Goal: Check status: Check status

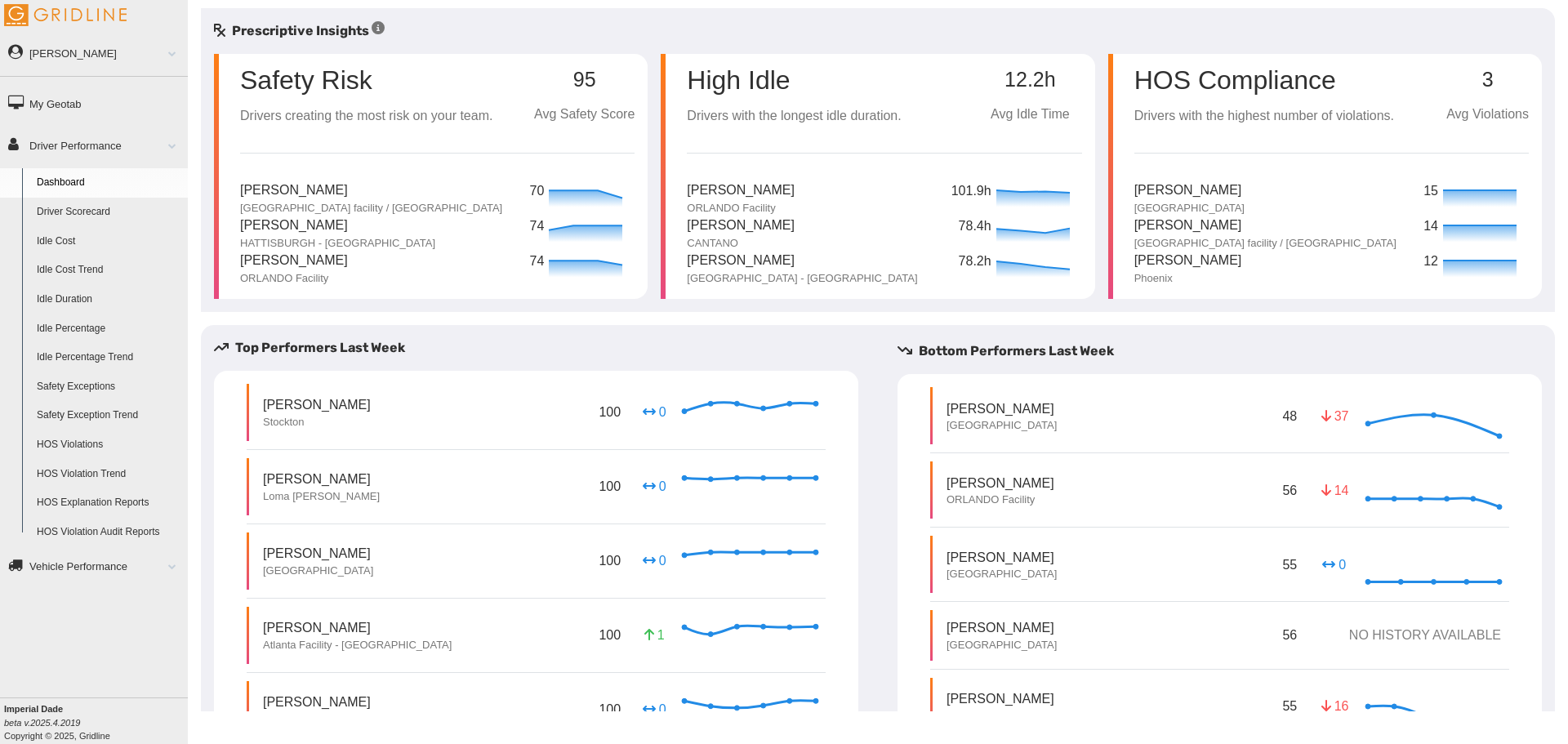
click at [91, 210] on link "Driver Scorecard" at bounding box center [109, 213] width 159 height 29
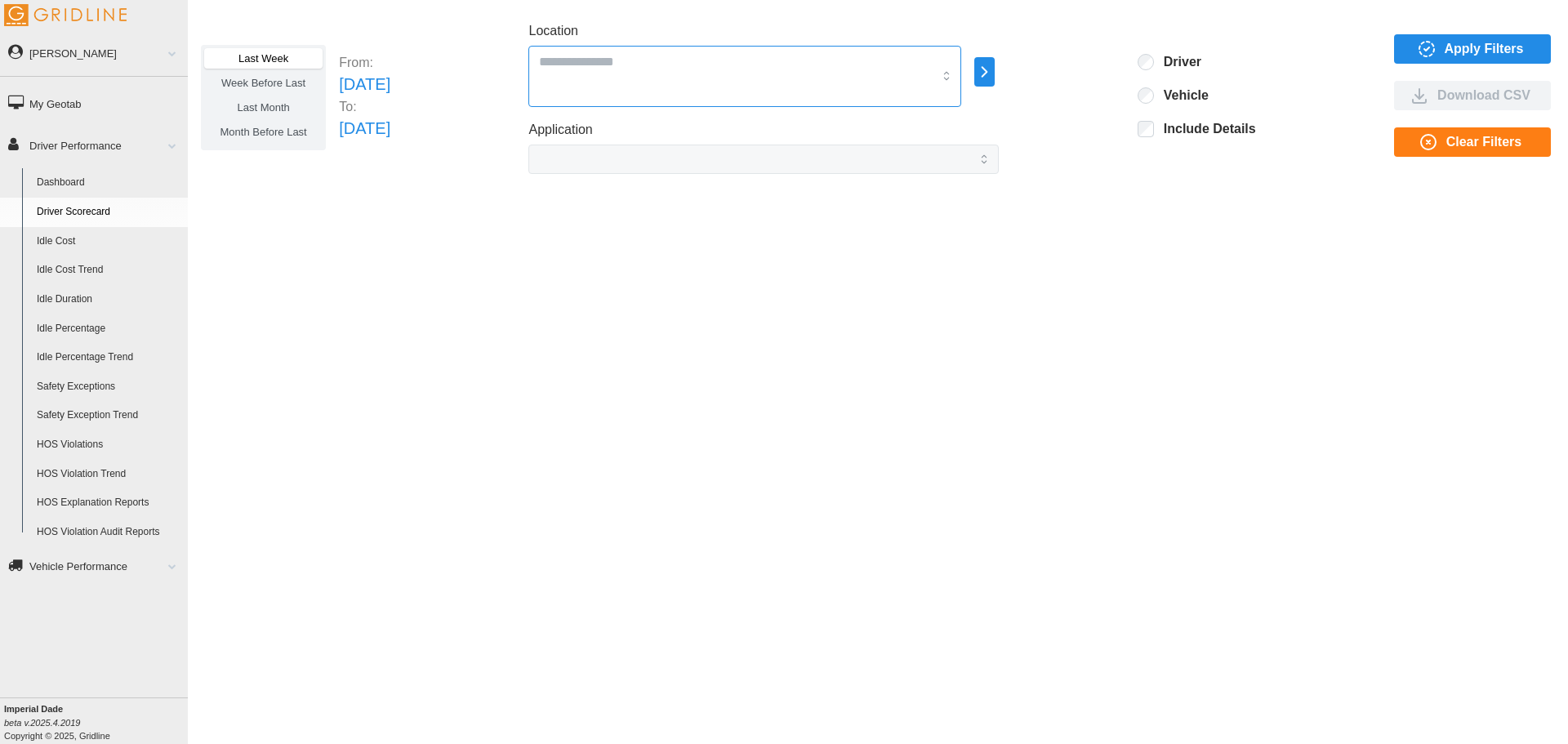
click at [686, 87] on div at bounding box center [745, 76] width 433 height 61
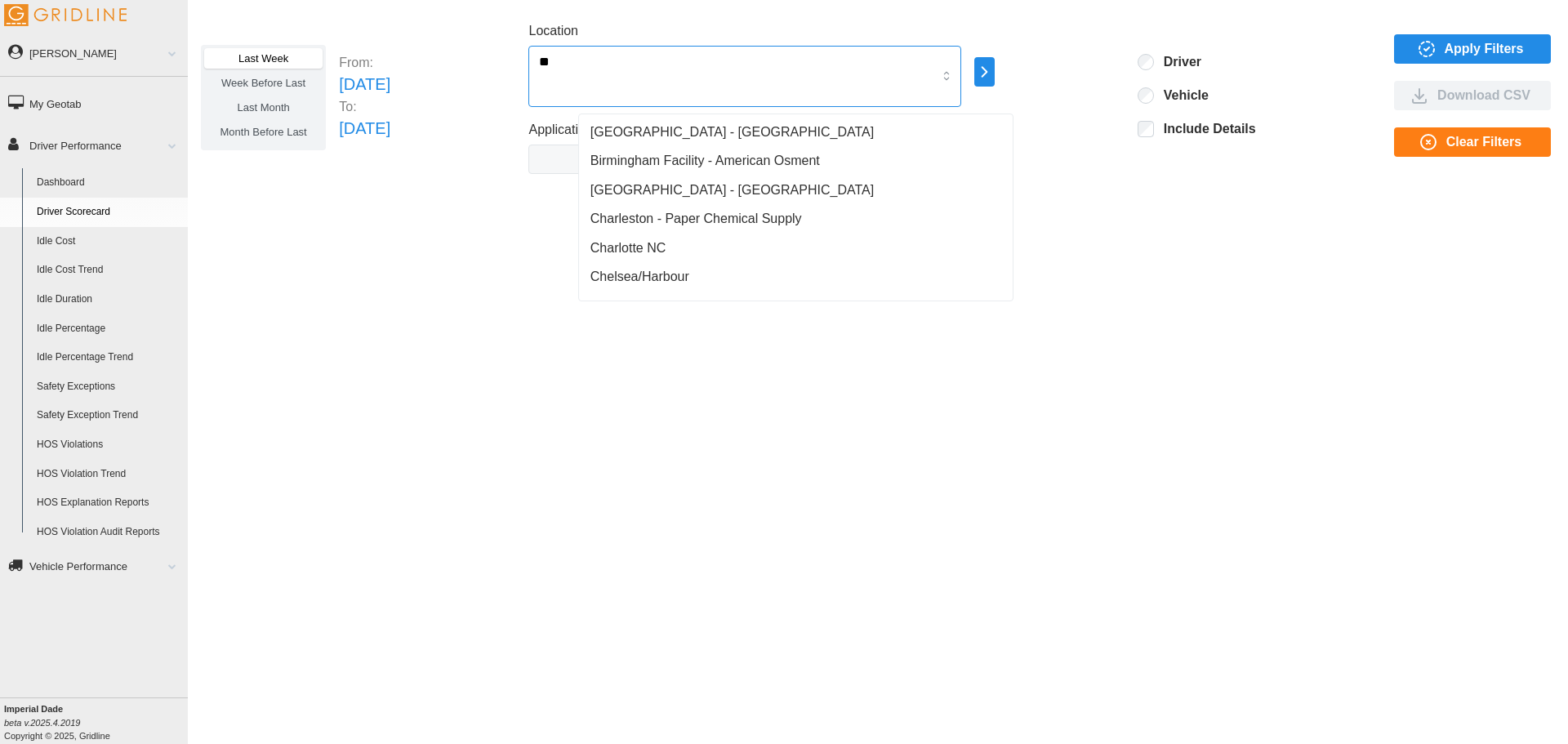
type input "*"
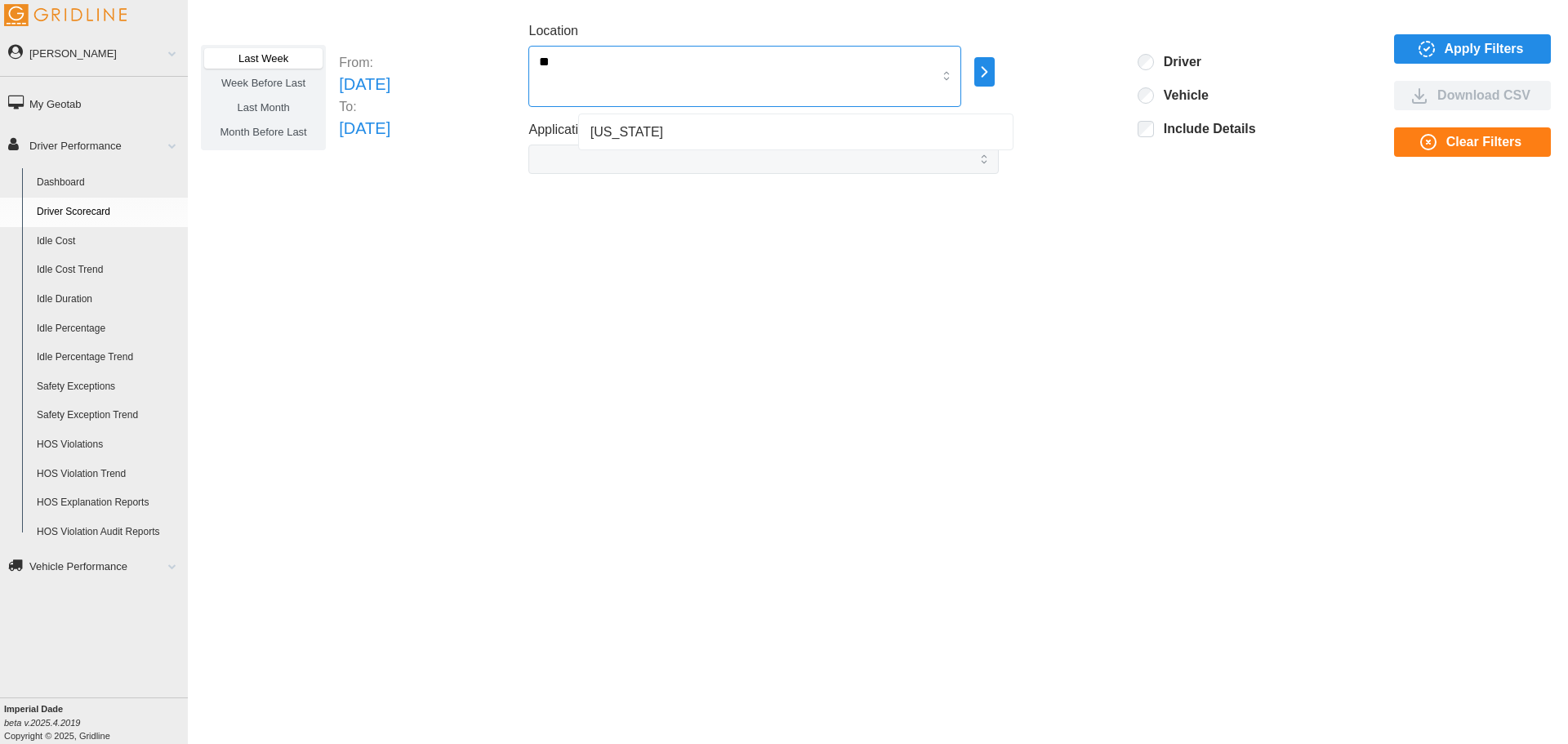
type input "*"
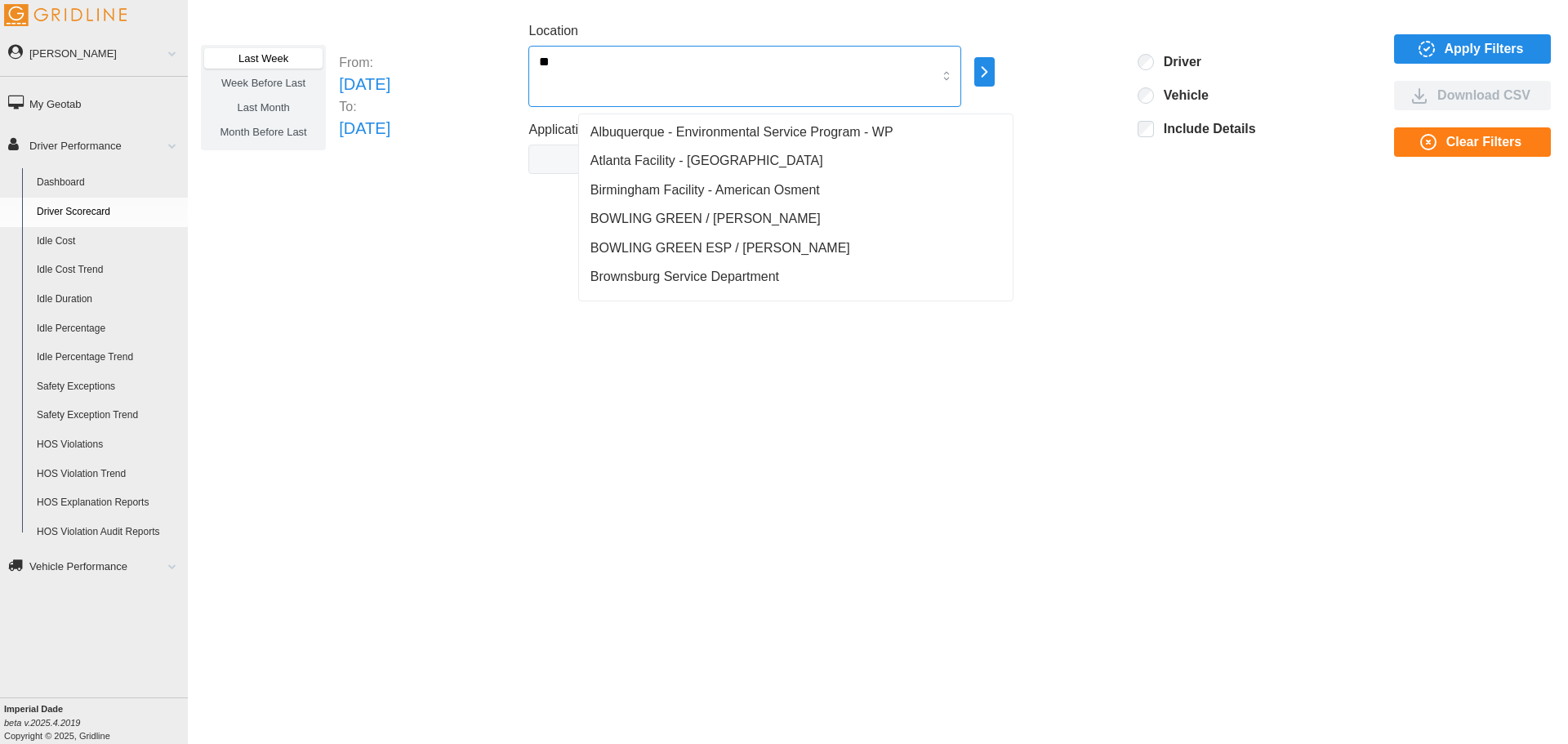
type input "***"
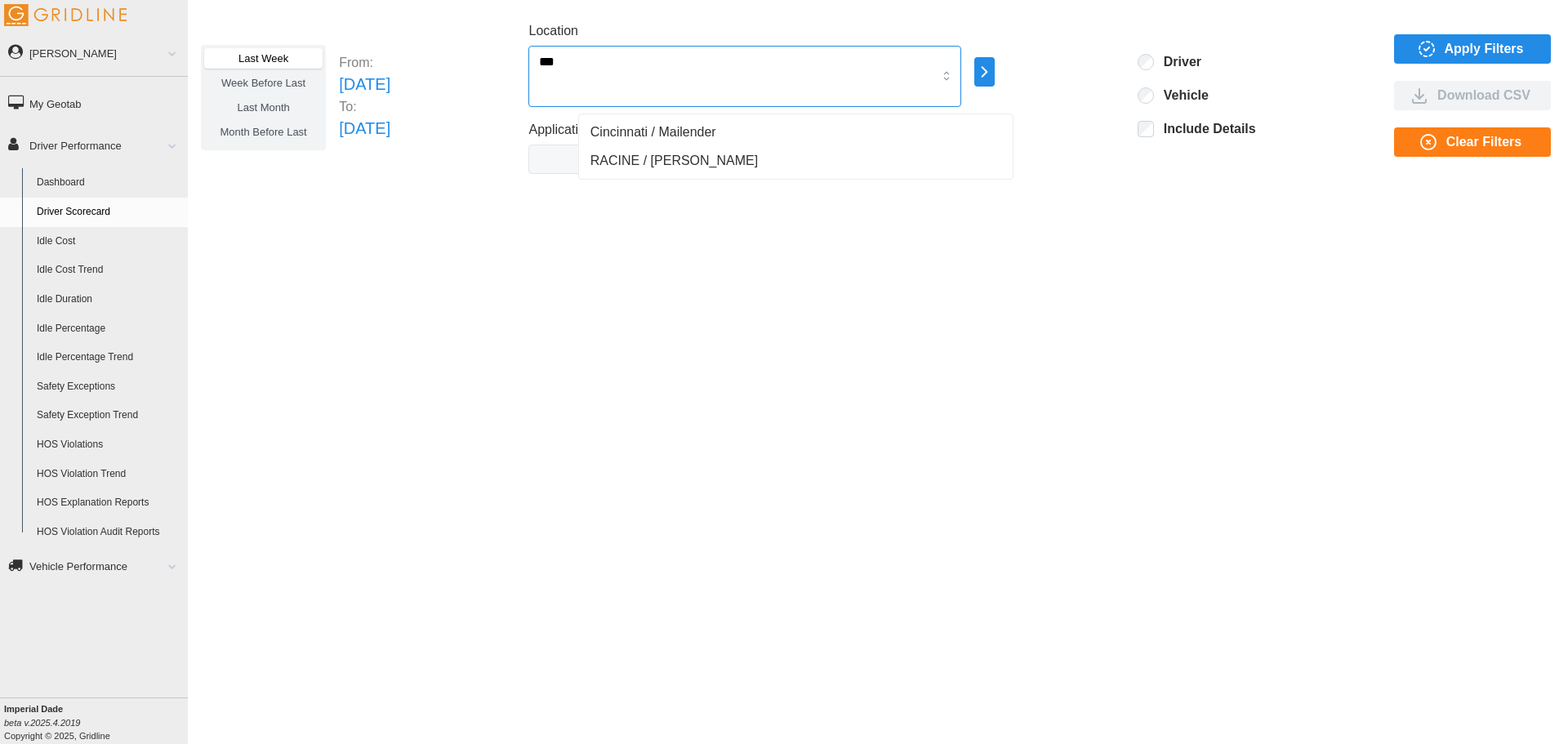
click at [665, 125] on span "Cincinnati / Mailender" at bounding box center [654, 133] width 126 height 20
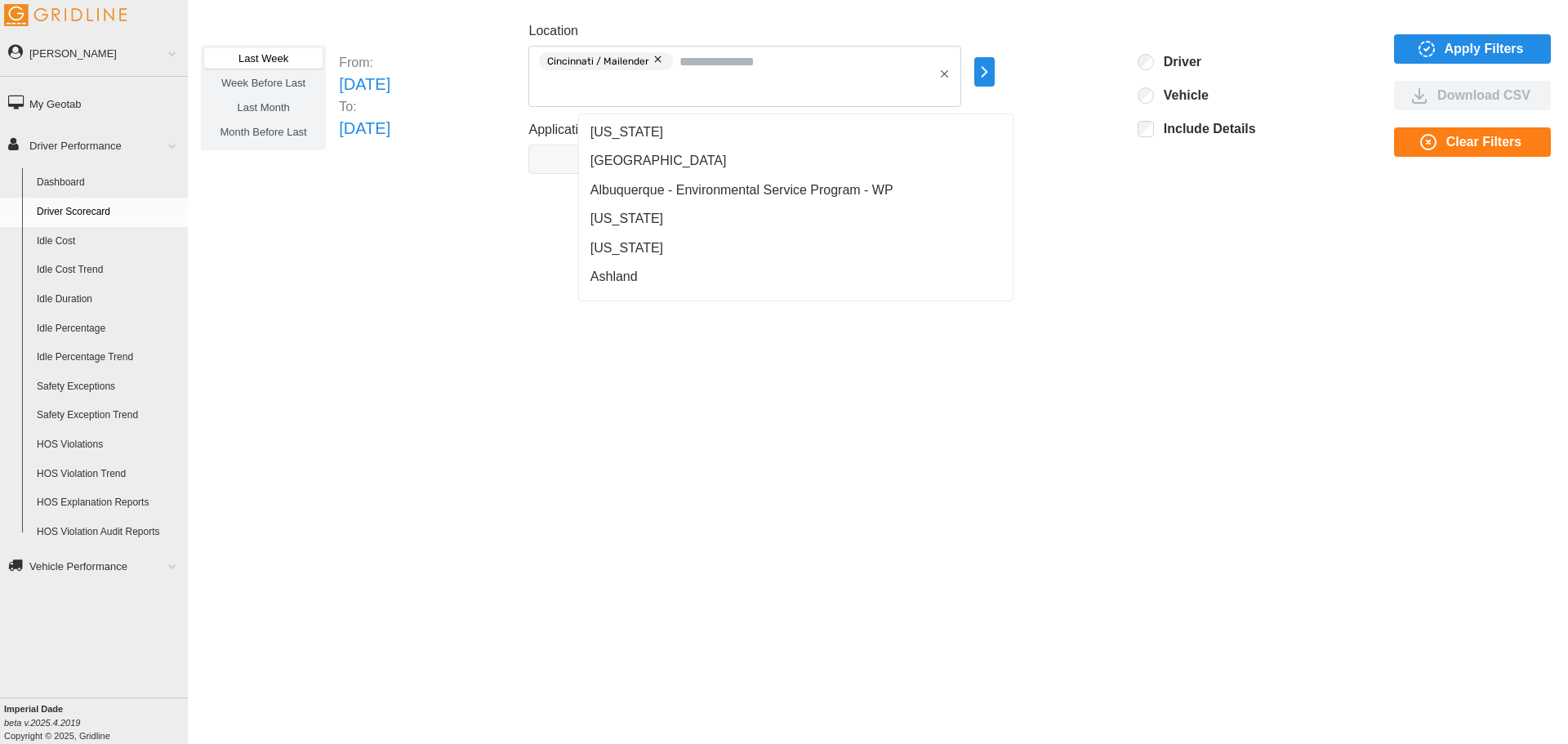
click at [1454, 46] on span "Apply Filters" at bounding box center [1484, 49] width 79 height 28
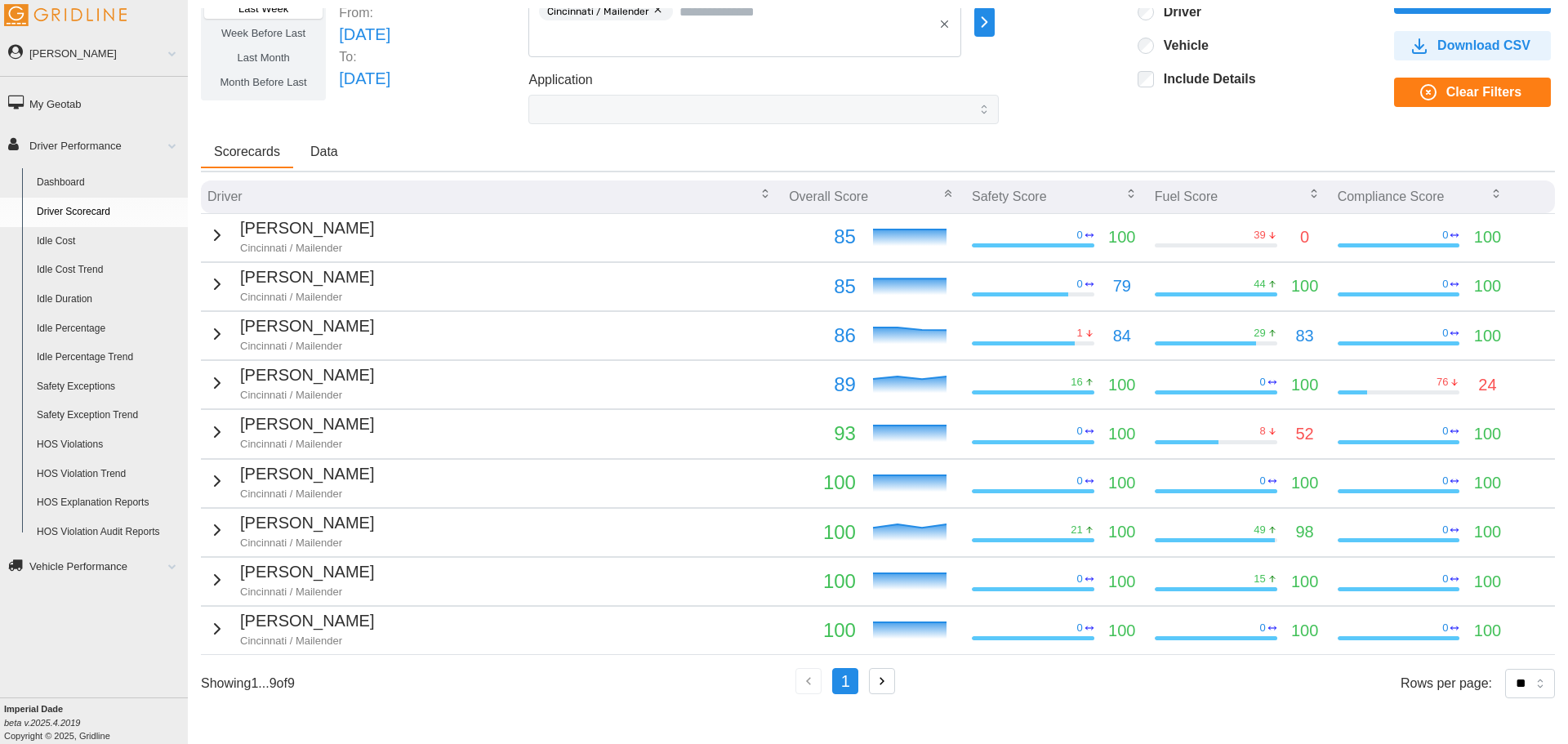
scroll to position [62, 0]
click at [214, 225] on icon "button" at bounding box center [217, 235] width 20 height 20
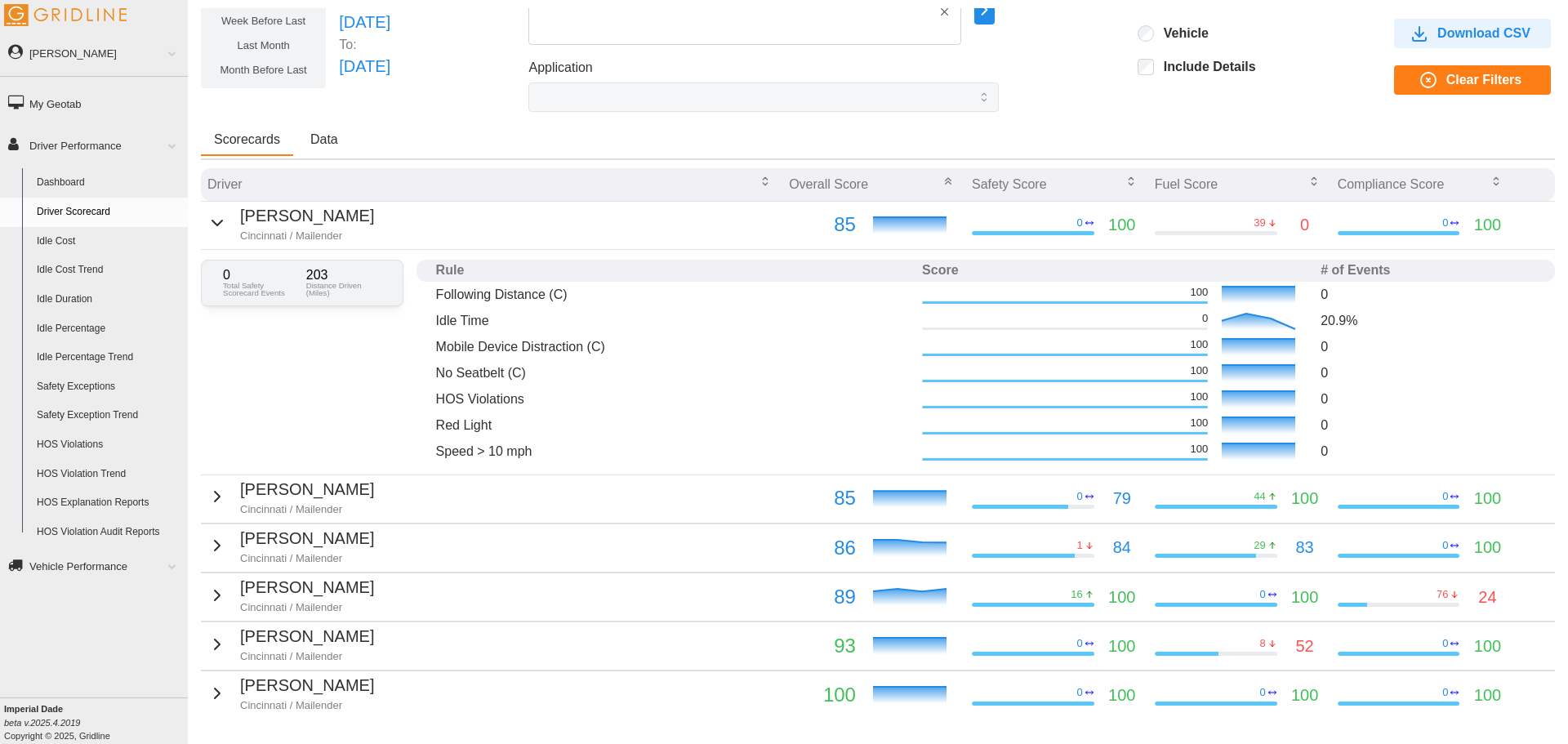
click at [212, 223] on icon "button" at bounding box center [217, 223] width 10 height 5
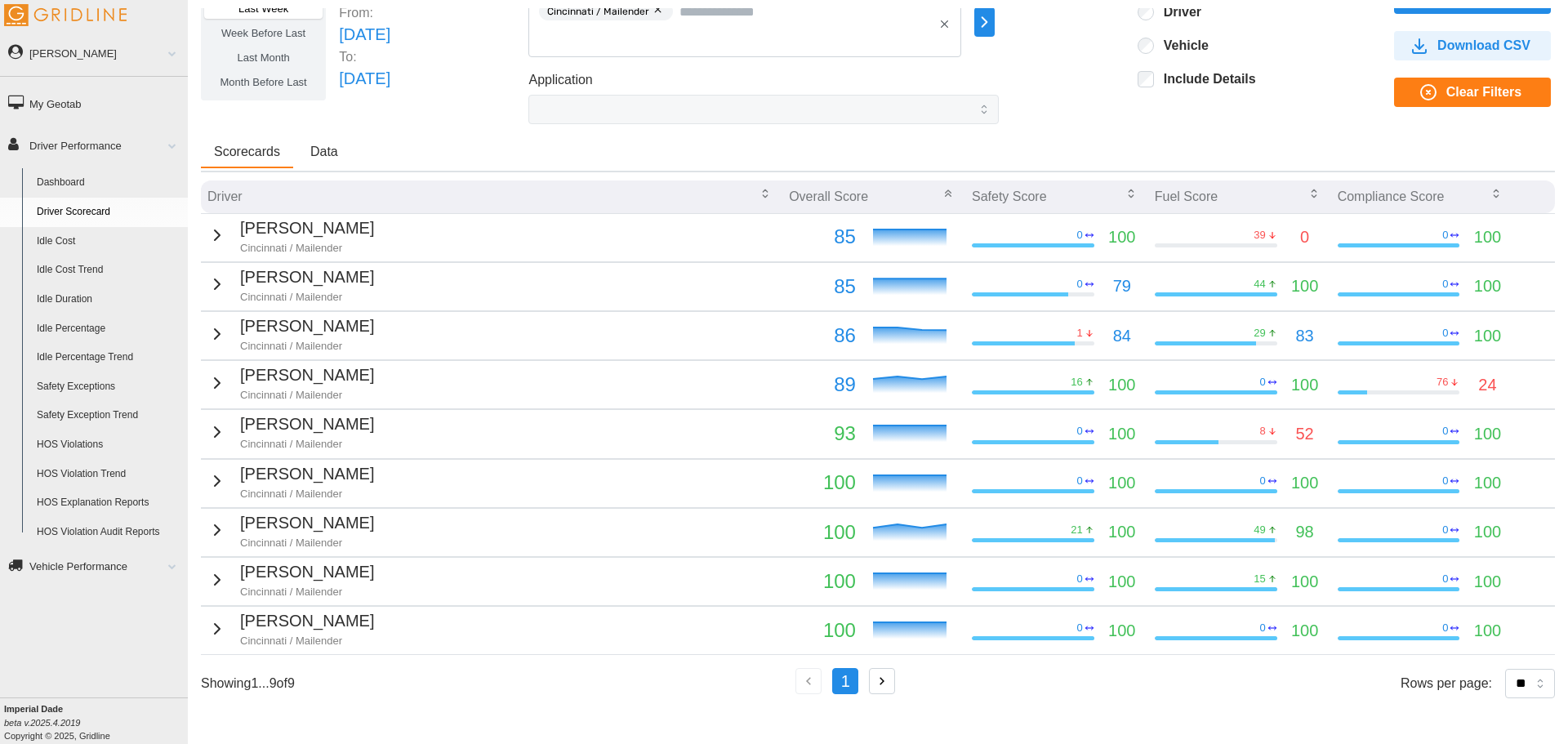
click at [220, 422] on icon "button" at bounding box center [217, 432] width 20 height 20
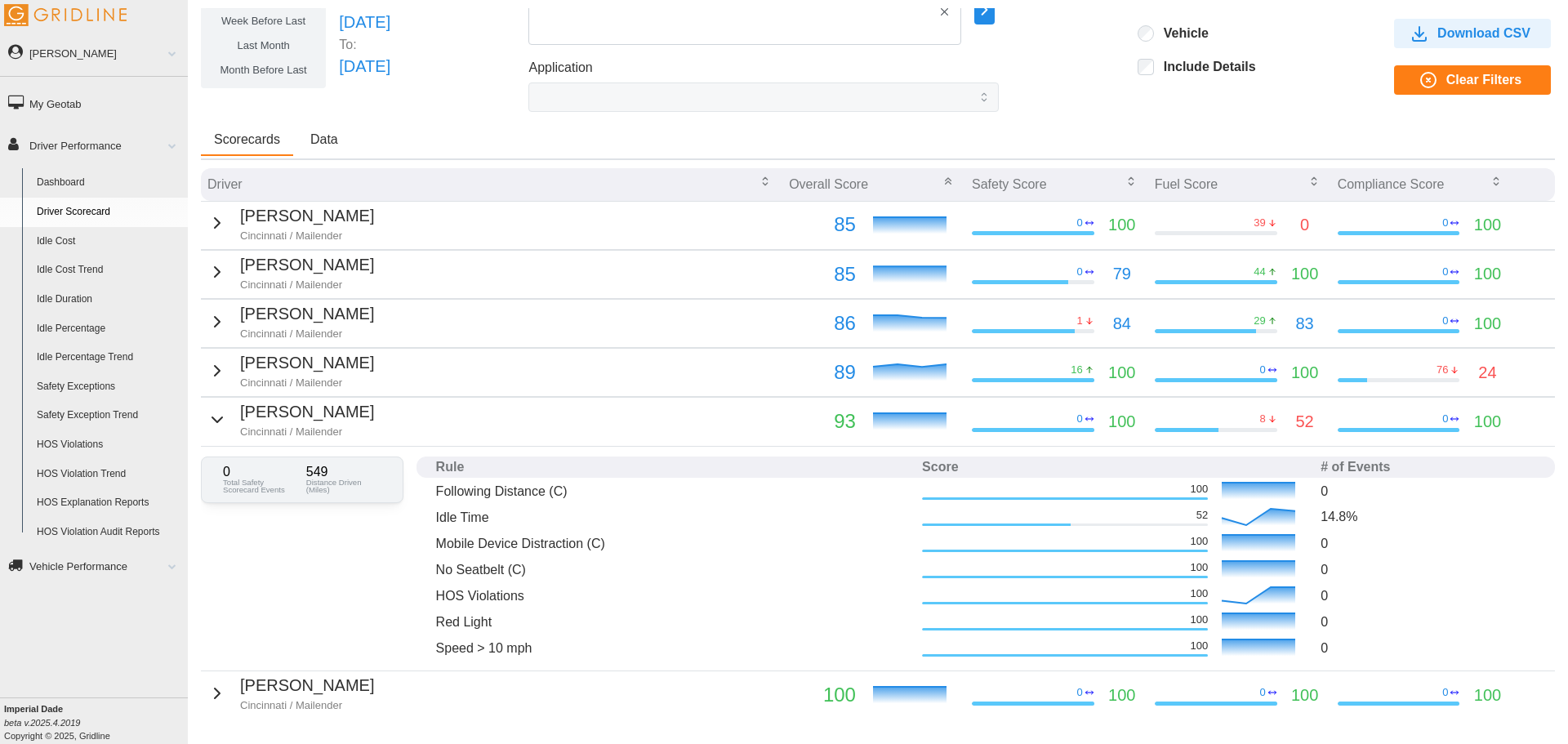
click at [221, 421] on div "[PERSON_NAME] Cincinnati / Mailender" at bounding box center [291, 419] width 167 height 40
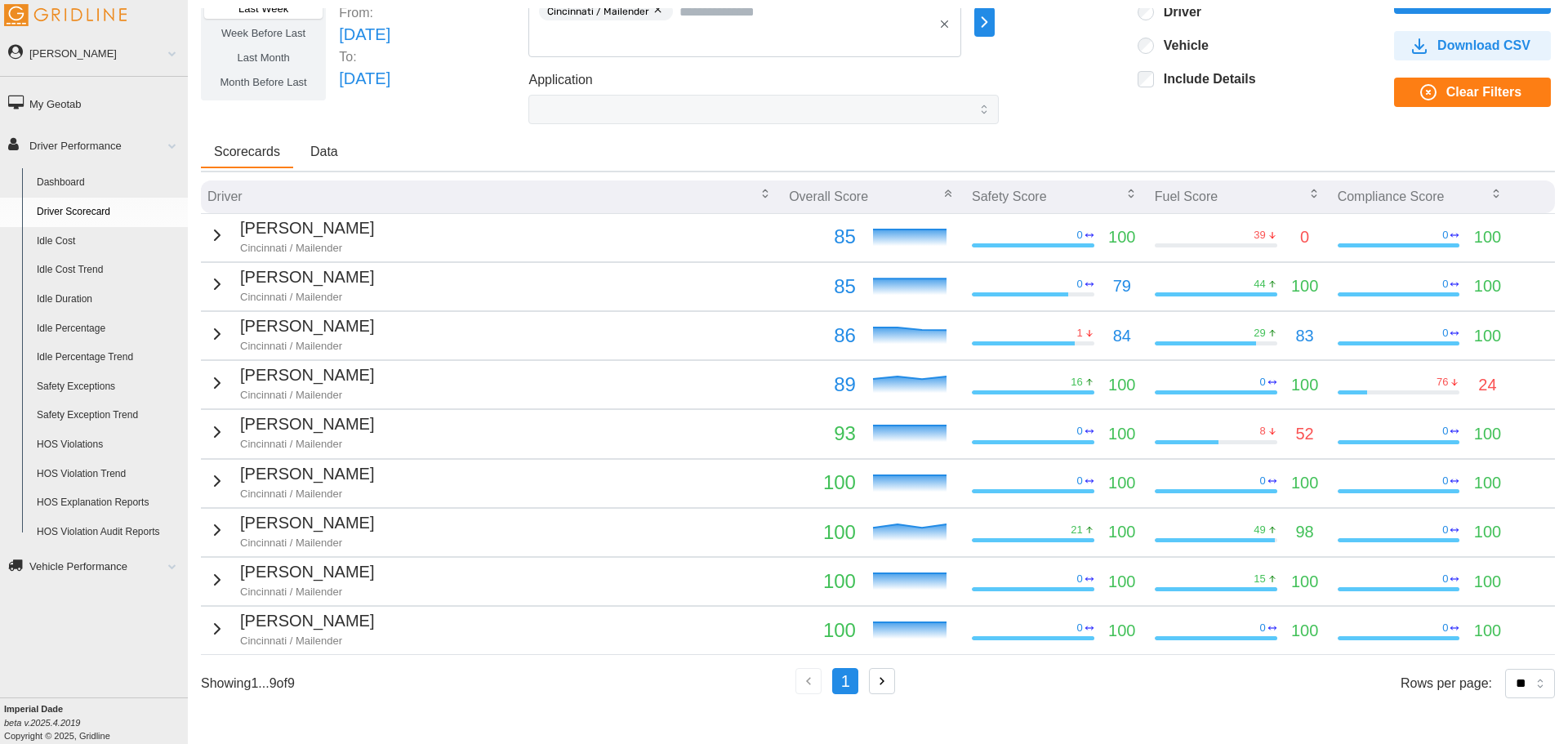
click at [210, 471] on icon "button" at bounding box center [217, 481] width 20 height 20
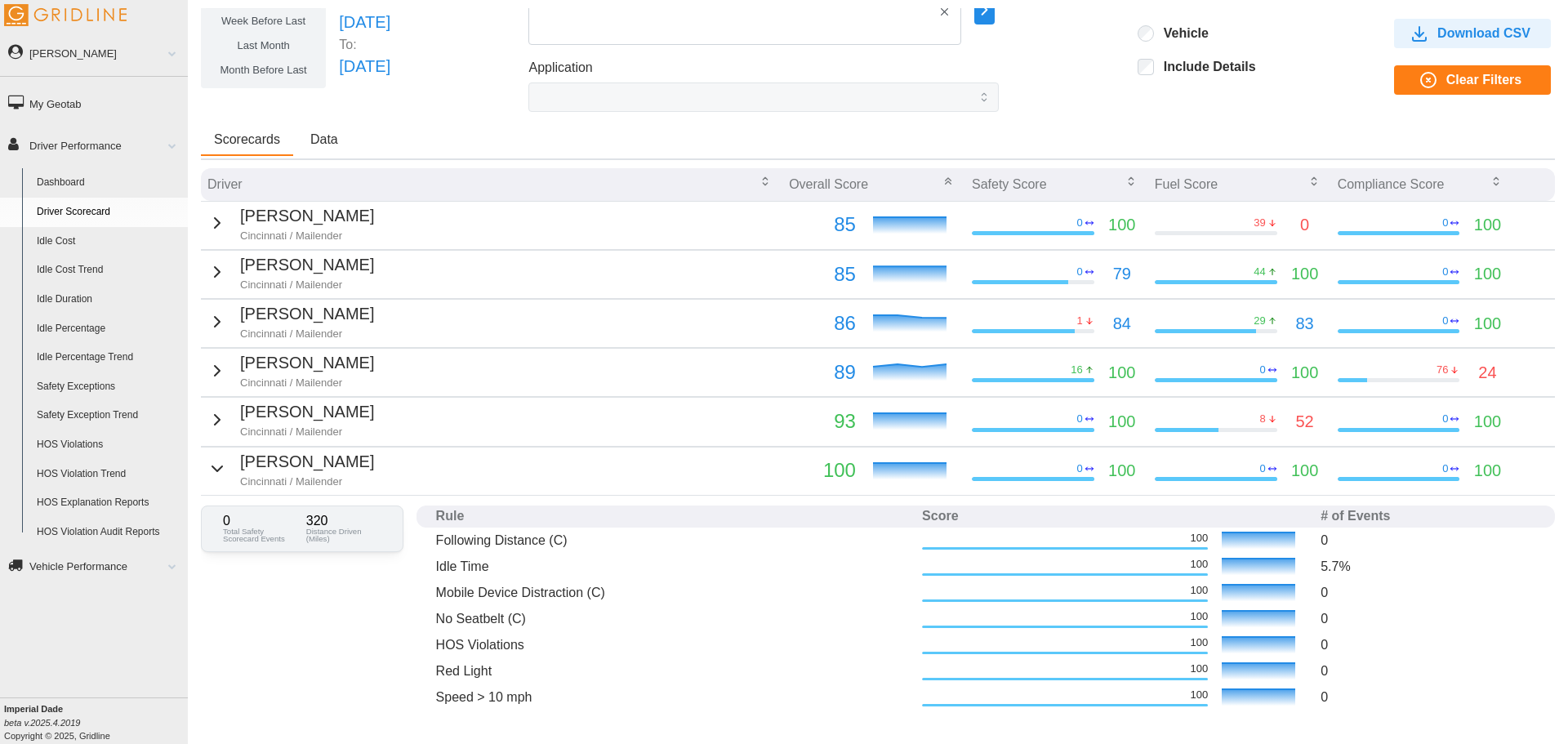
click at [223, 468] on div "[PERSON_NAME] Cincinnati / Mailender" at bounding box center [291, 469] width 167 height 40
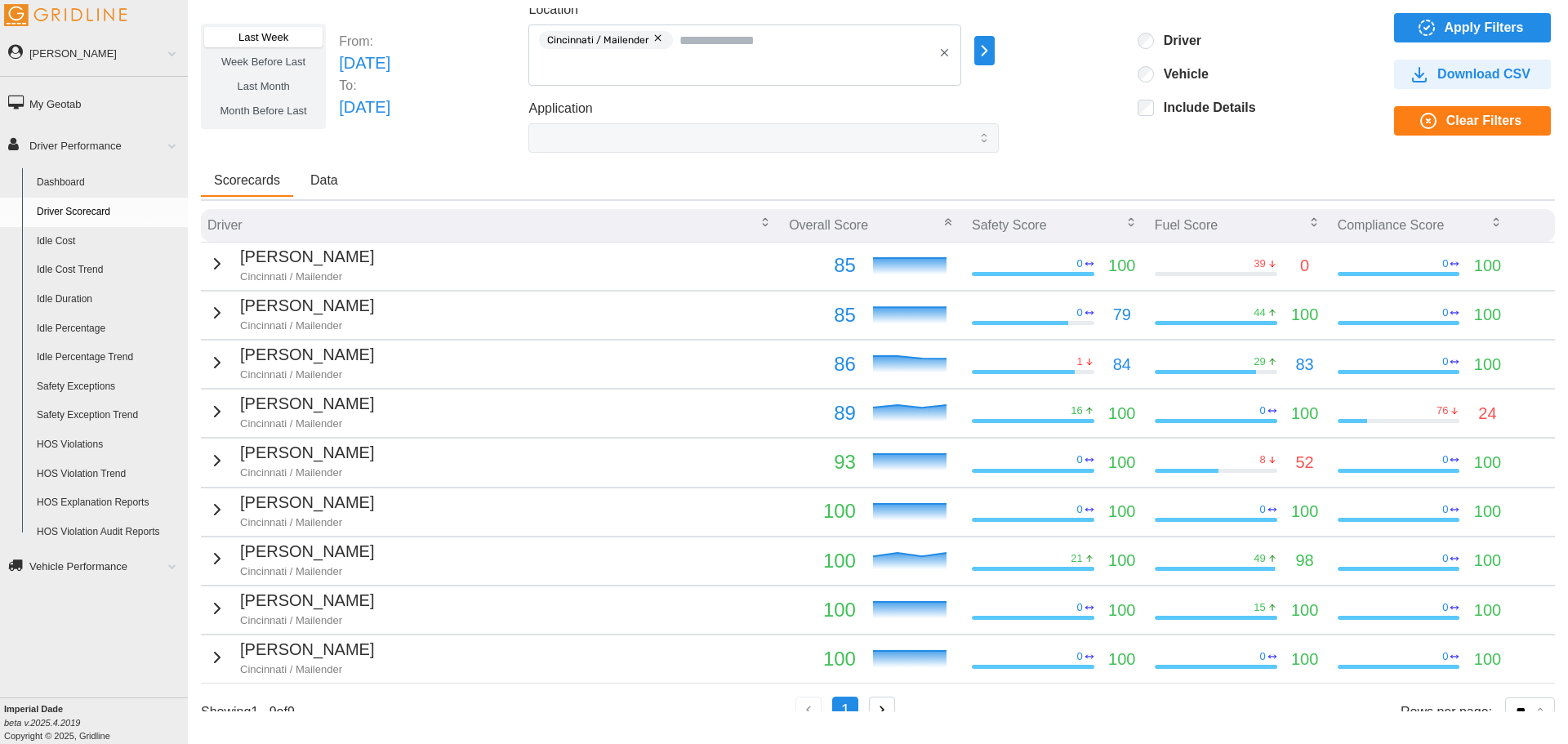
scroll to position [0, 0]
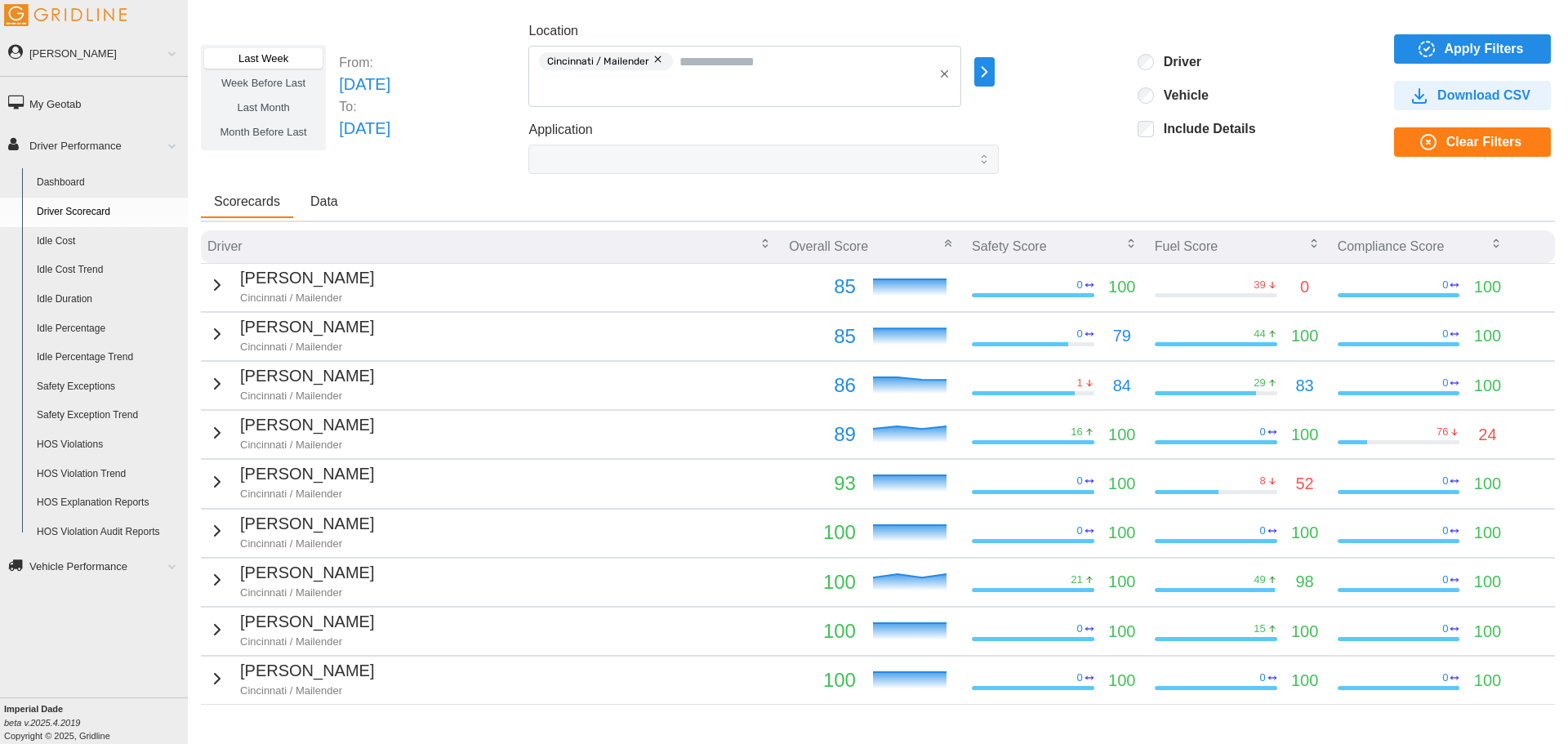
click at [268, 109] on span "Last Month" at bounding box center [263, 107] width 52 height 12
click at [1452, 56] on span "Apply Filters" at bounding box center [1484, 49] width 79 height 28
